Goal: Information Seeking & Learning: Learn about a topic

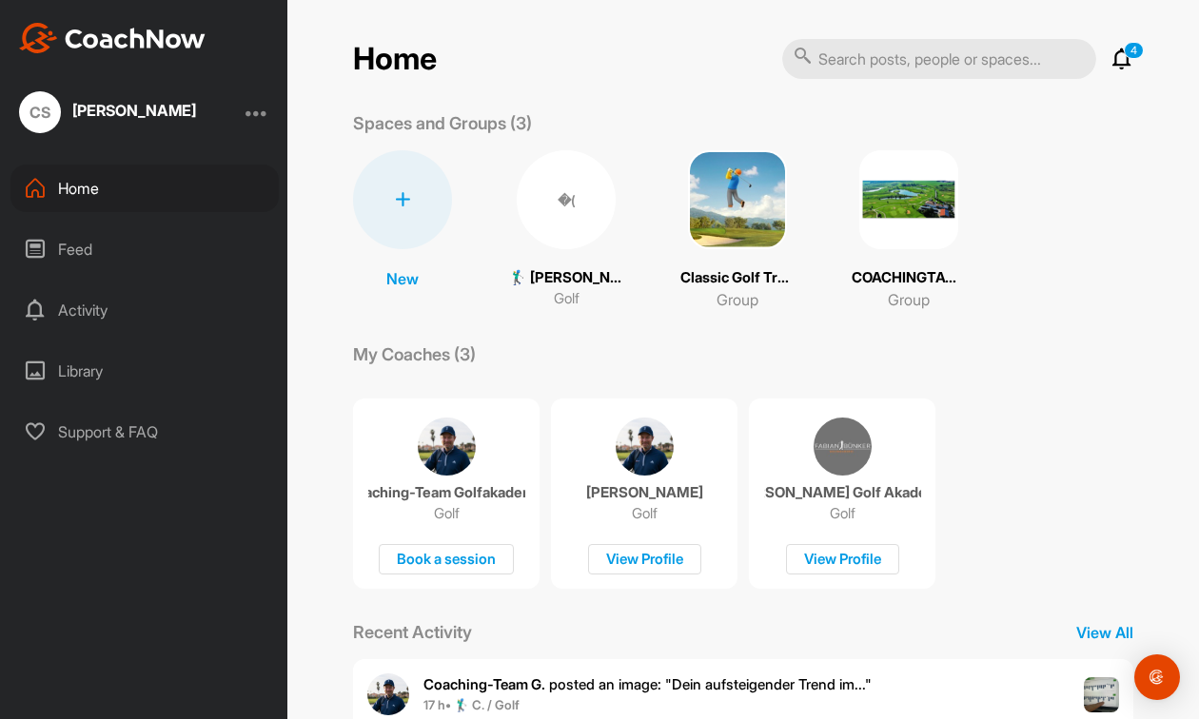
click at [61, 313] on div "Activity" at bounding box center [144, 310] width 268 height 48
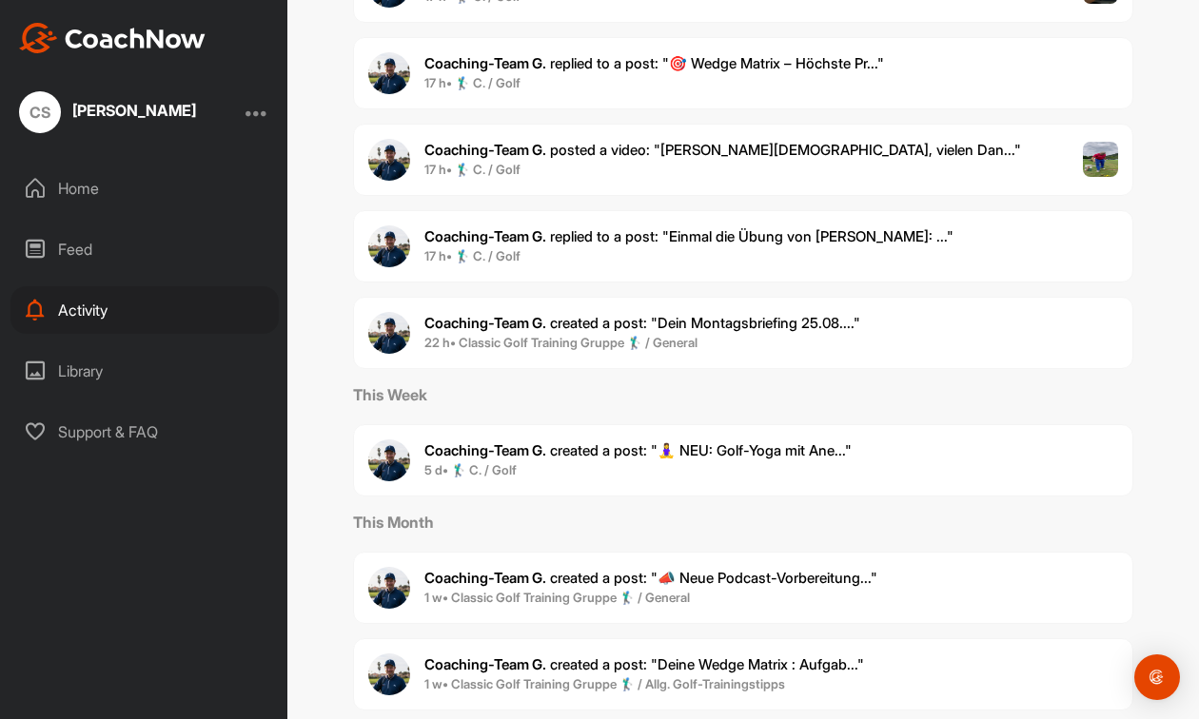
scroll to position [304, 0]
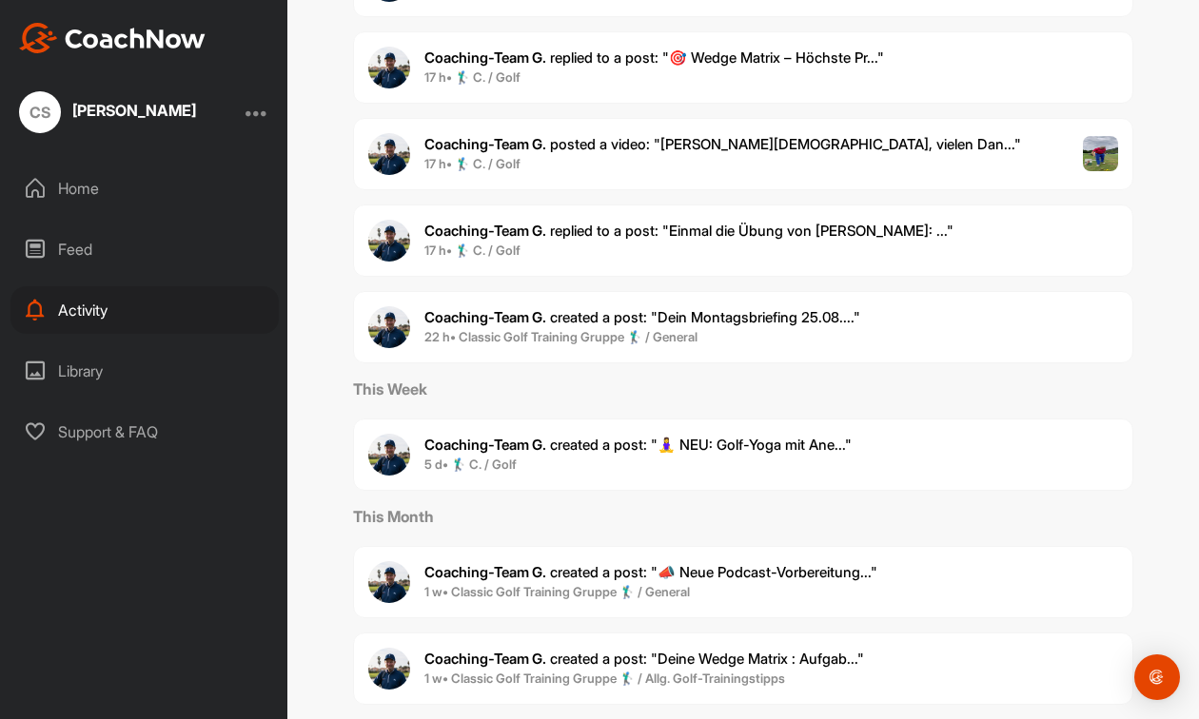
click at [631, 326] on span "Coaching-Team G. created a post : "Dein Montagsbriefing 25.08...."" at bounding box center [642, 317] width 436 height 18
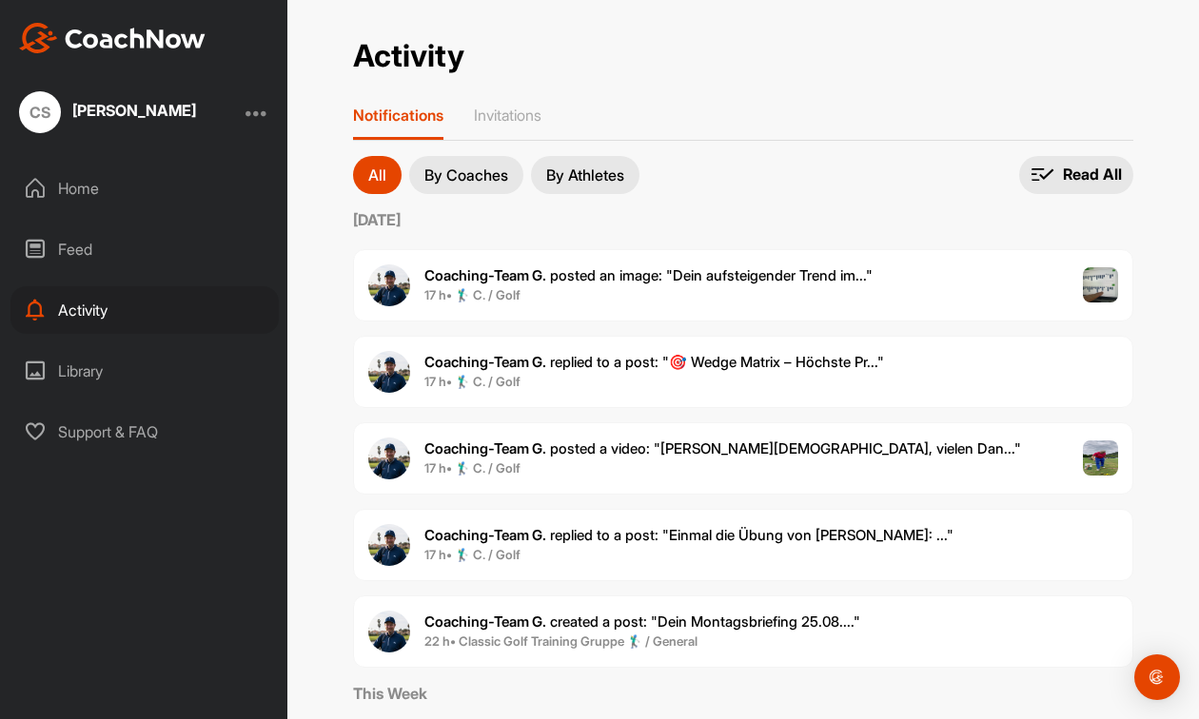
scroll to position [76, 0]
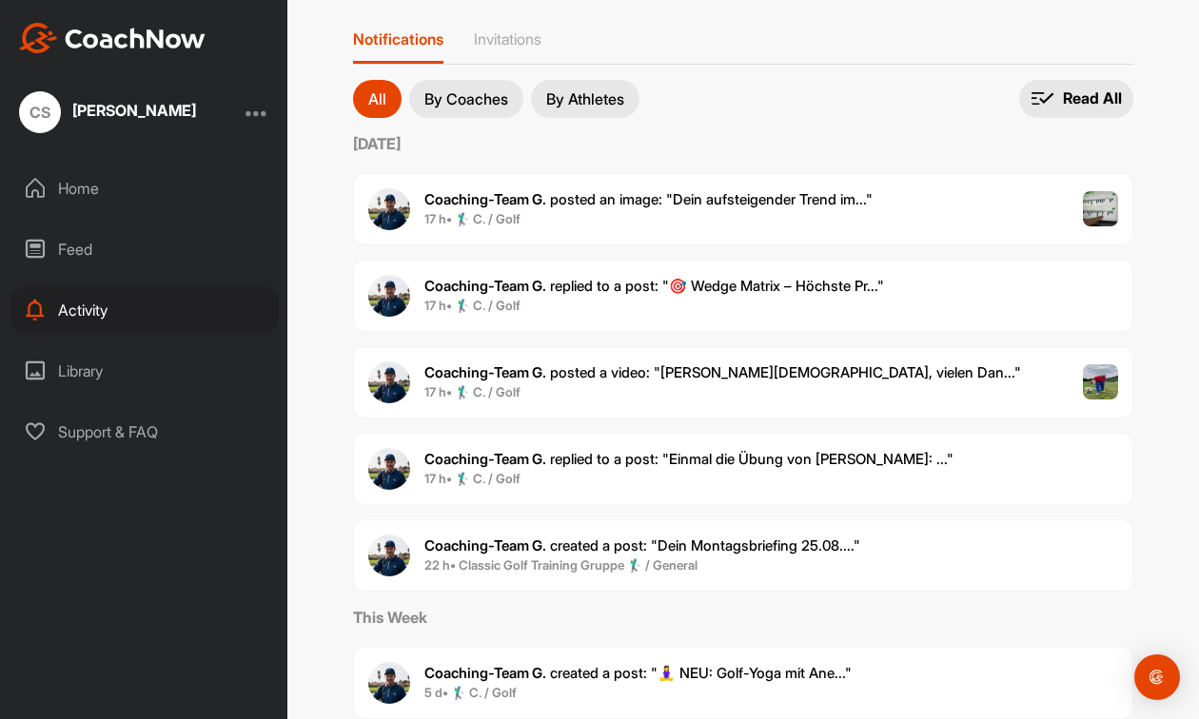
click at [514, 462] on b "Coaching-Team G." at bounding box center [485, 459] width 122 height 18
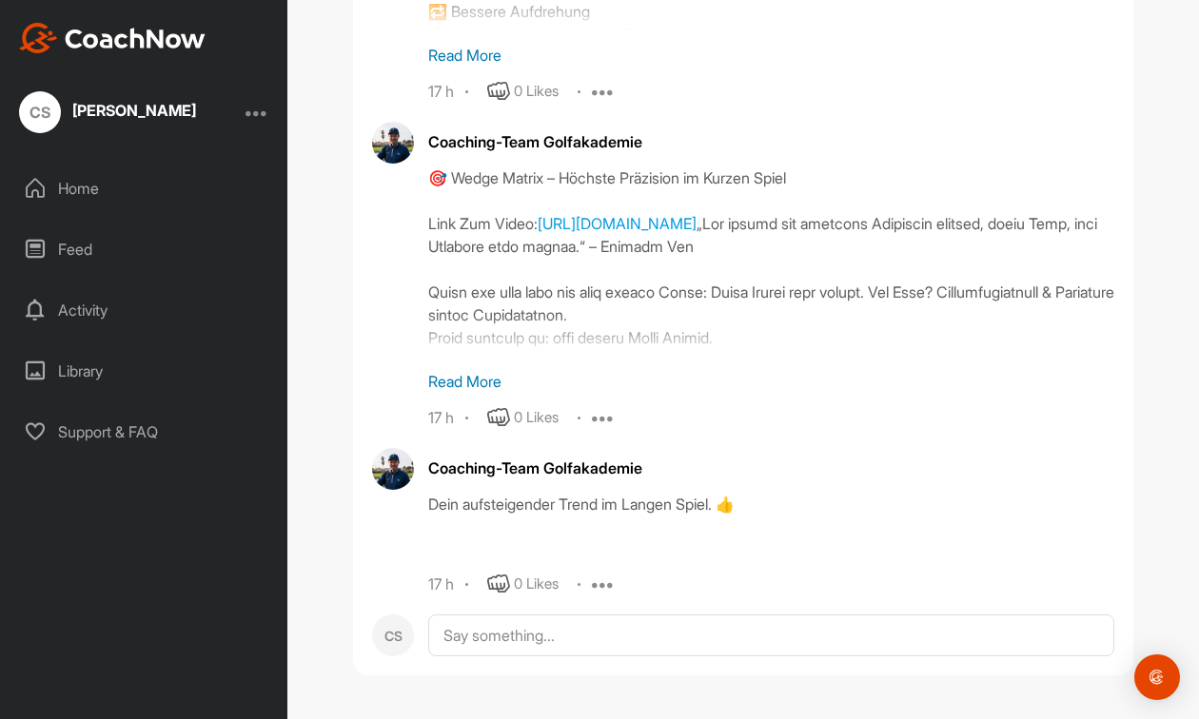
scroll to position [40753, 0]
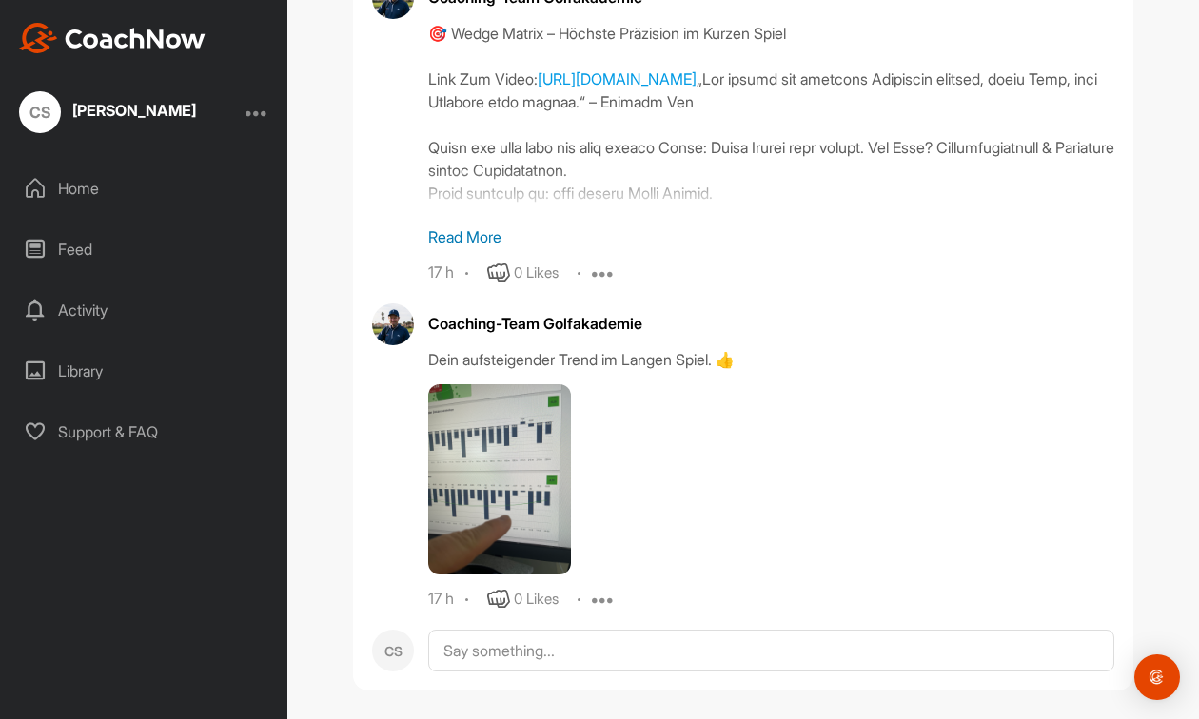
scroll to position [42199, 0]
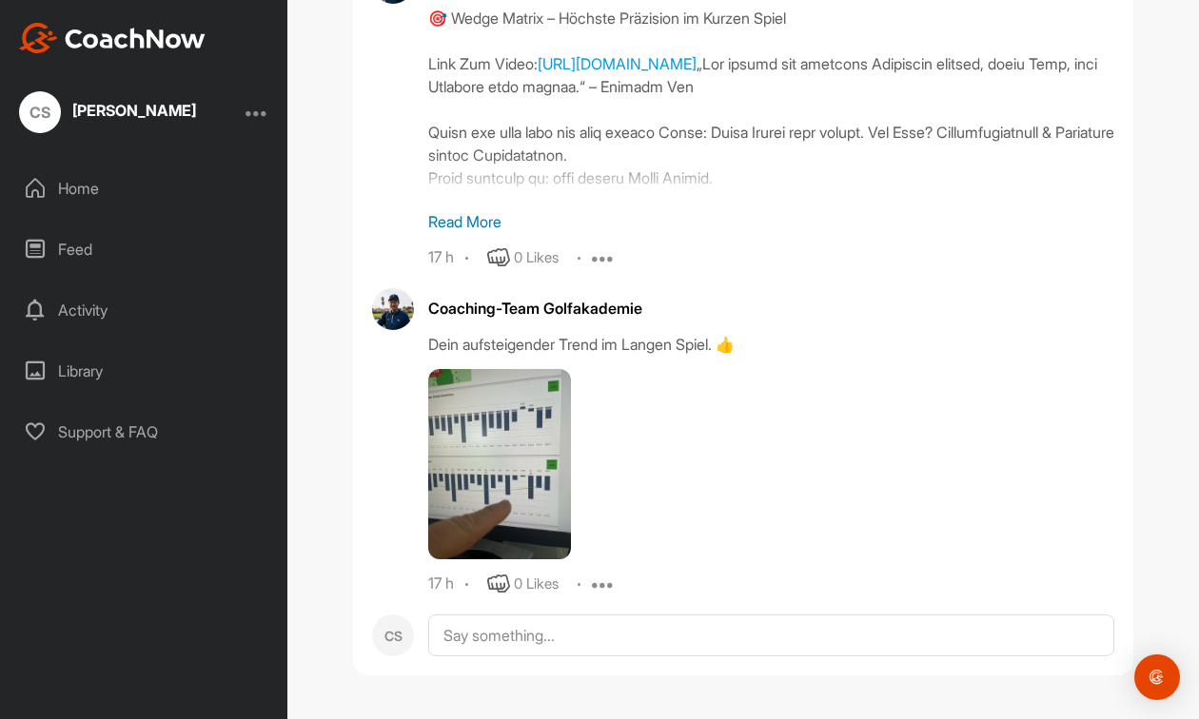
scroll to position [42654, 0]
click at [482, 233] on p "Read More" at bounding box center [771, 221] width 686 height 23
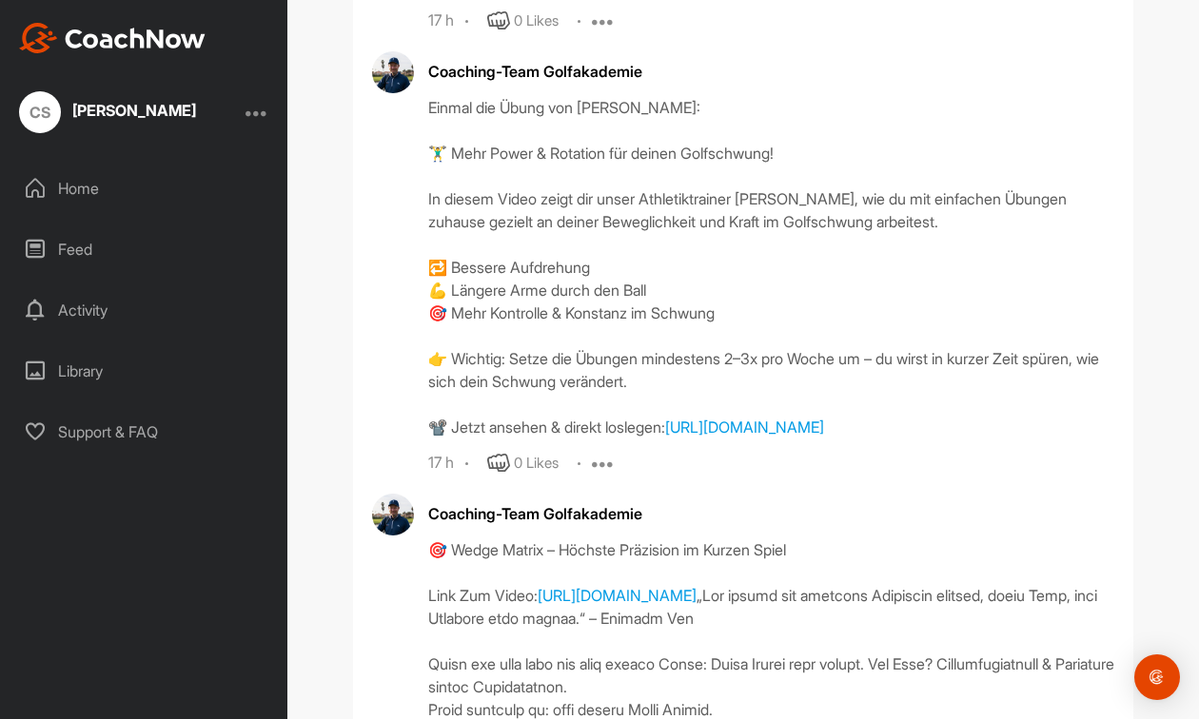
scroll to position [41743, 0]
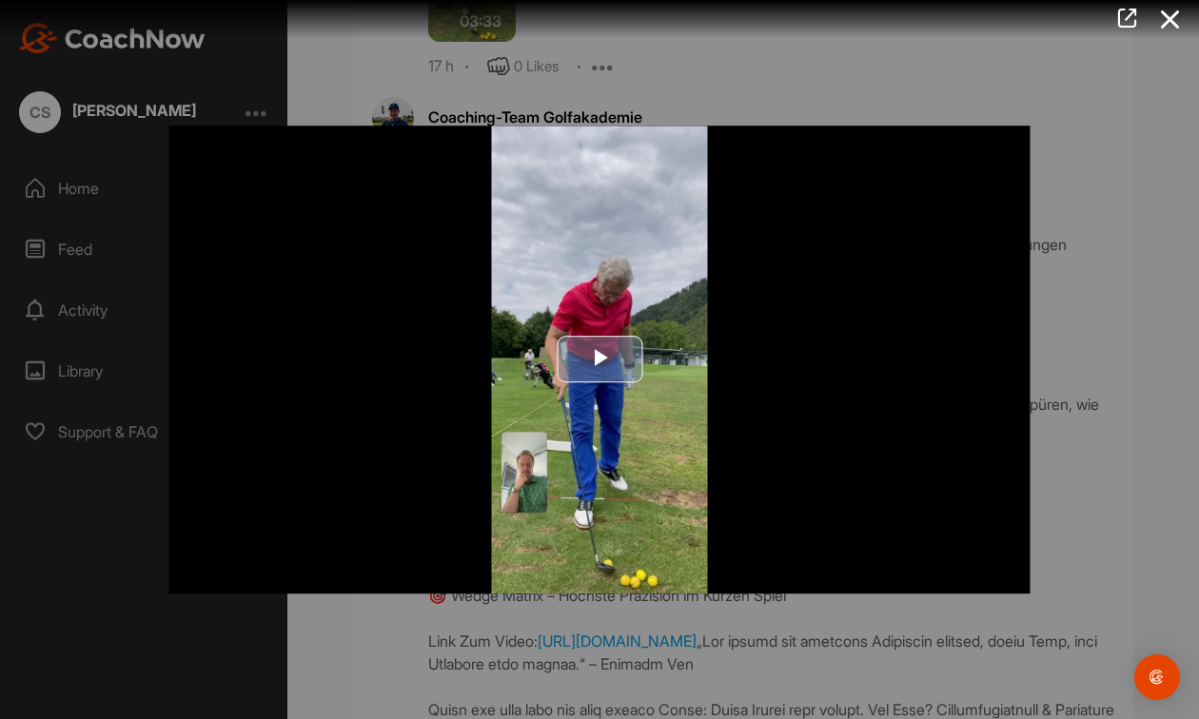
click at [599, 360] on span "Video Player" at bounding box center [599, 360] width 0 height 0
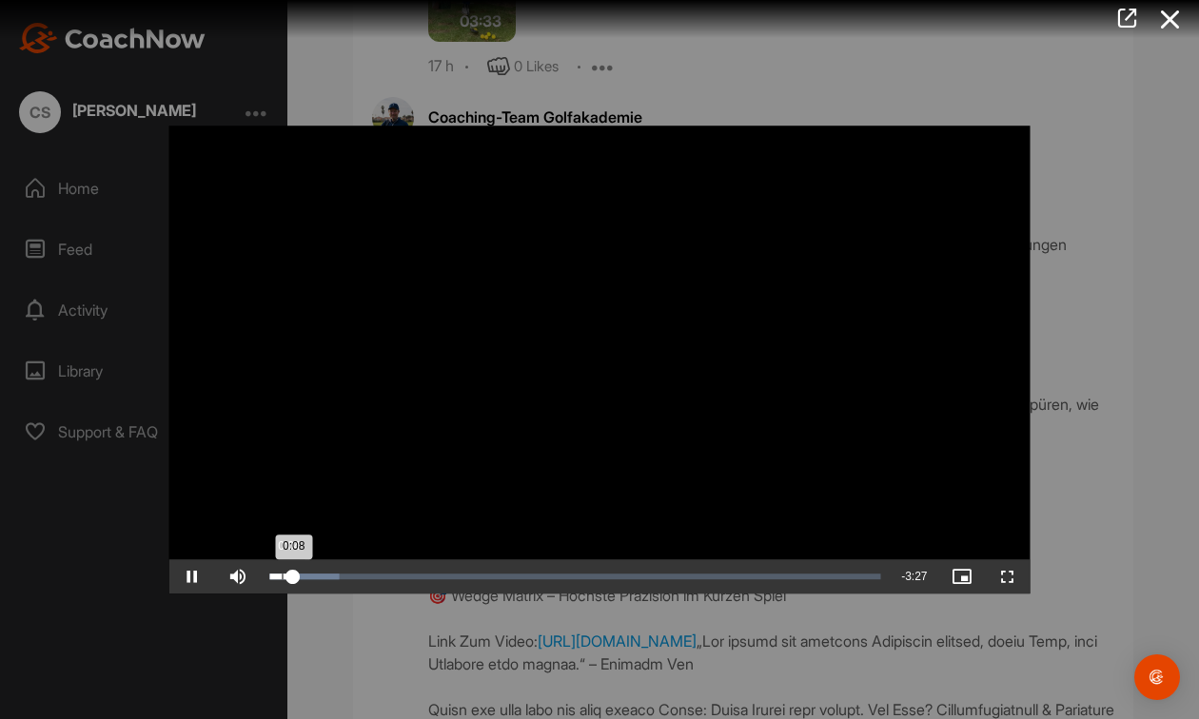
click at [281, 576] on div "Loaded : 11.43% 0:04 0:08" at bounding box center [575, 577] width 611 height 6
click at [281, 576] on div "0:08" at bounding box center [282, 577] width 24 height 6
click at [380, 635] on div at bounding box center [599, 359] width 1199 height 719
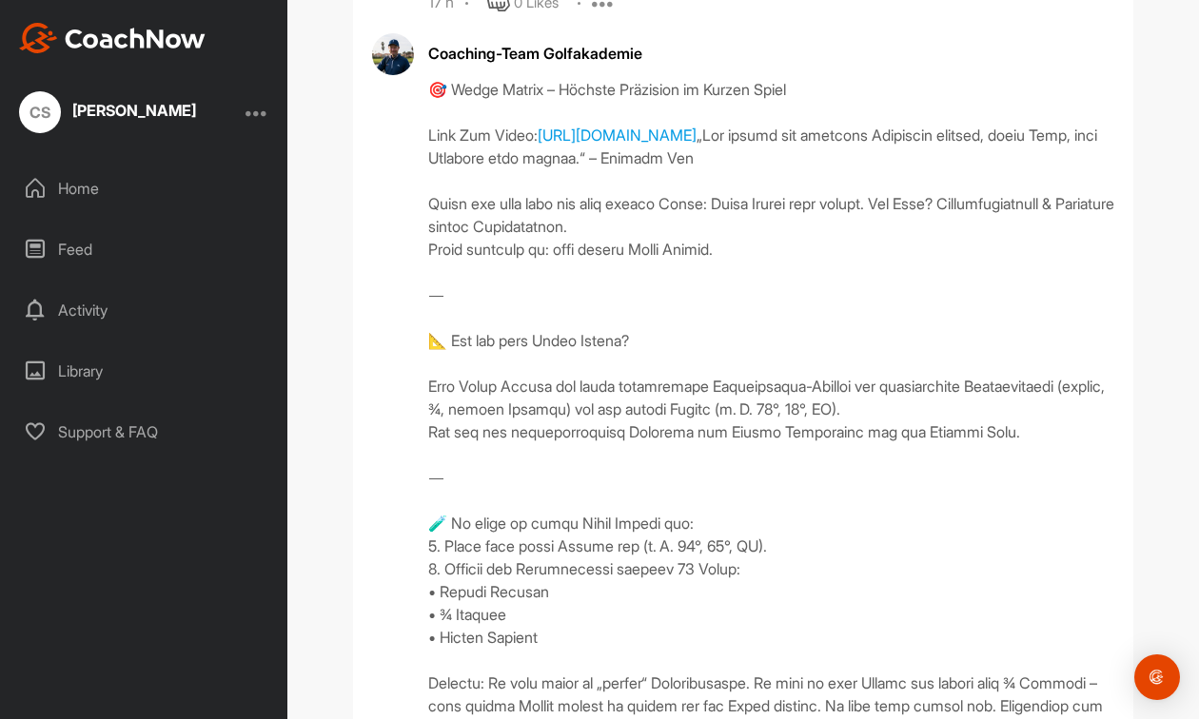
scroll to position [42276, 0]
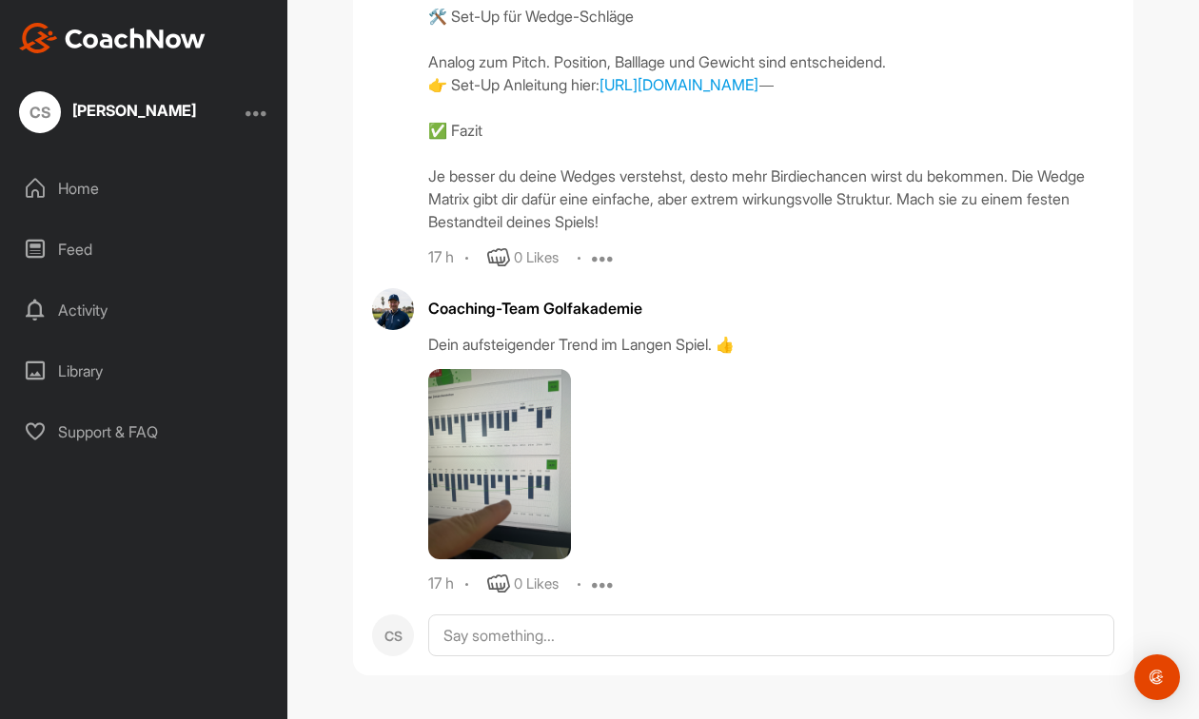
scroll to position [43798, 0]
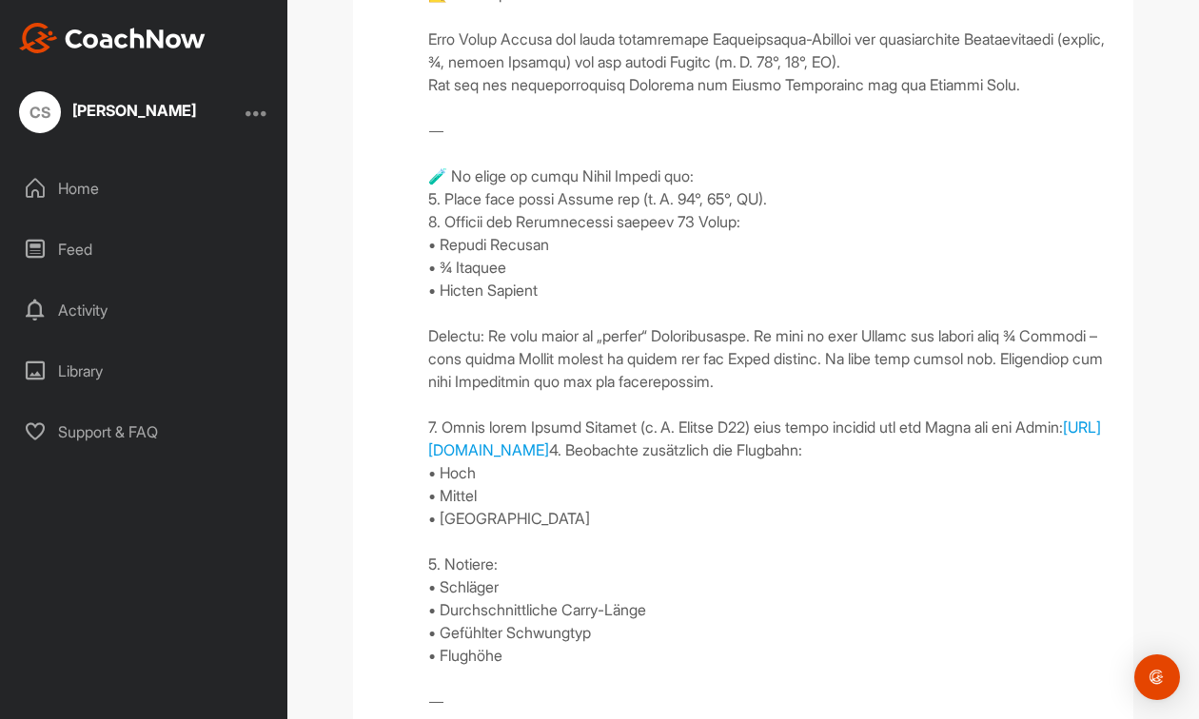
scroll to position [42580, 0]
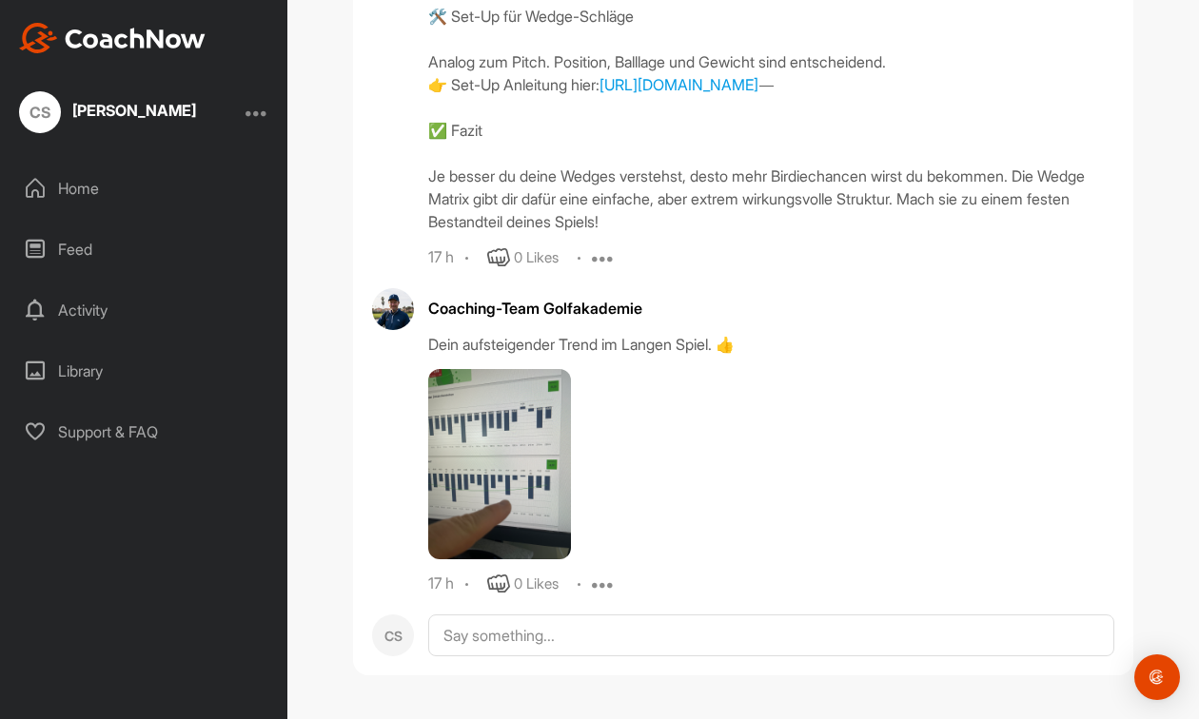
scroll to position [44407, 0]
click at [490, 392] on img at bounding box center [499, 464] width 143 height 190
